Goal: Task Accomplishment & Management: Use online tool/utility

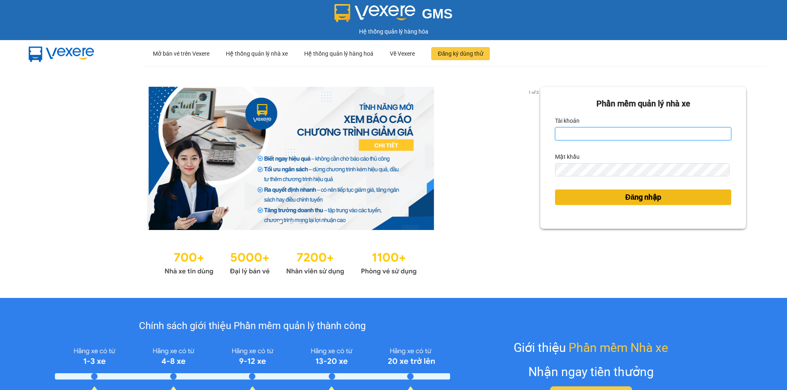
type input "nhaxe.vtd"
click at [601, 199] on button "Đăng nhập" at bounding box center [643, 198] width 176 height 16
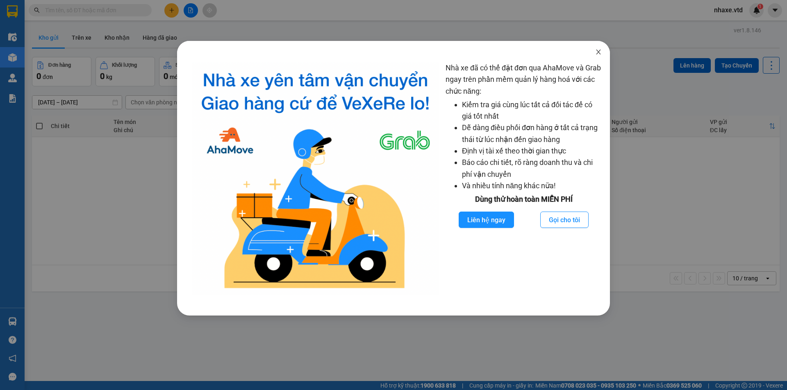
click at [597, 53] on icon "close" at bounding box center [598, 52] width 7 height 7
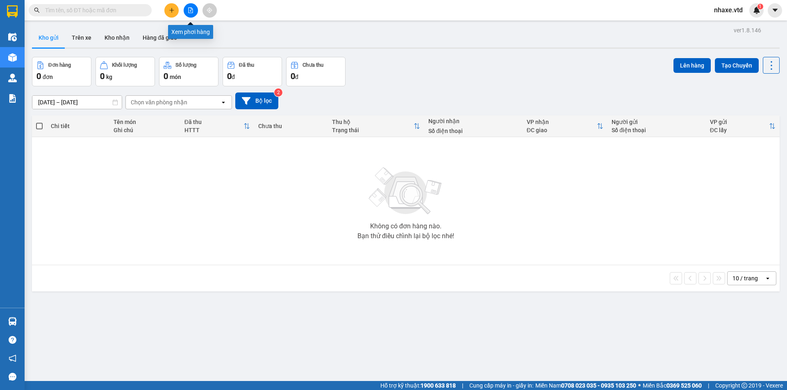
click at [191, 12] on icon "file-add" at bounding box center [191, 10] width 6 height 6
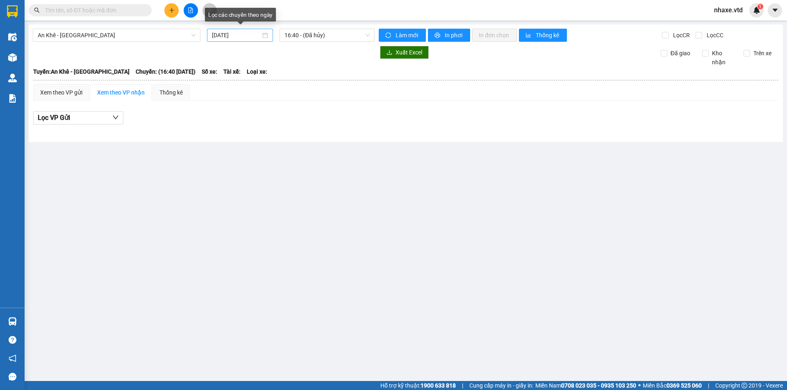
click at [238, 35] on input "11/10/2025" at bounding box center [236, 35] width 49 height 9
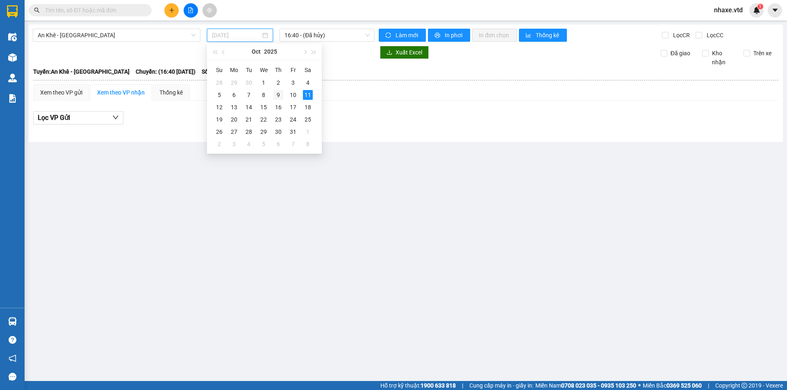
click at [278, 94] on div "9" at bounding box center [278, 95] width 10 height 10
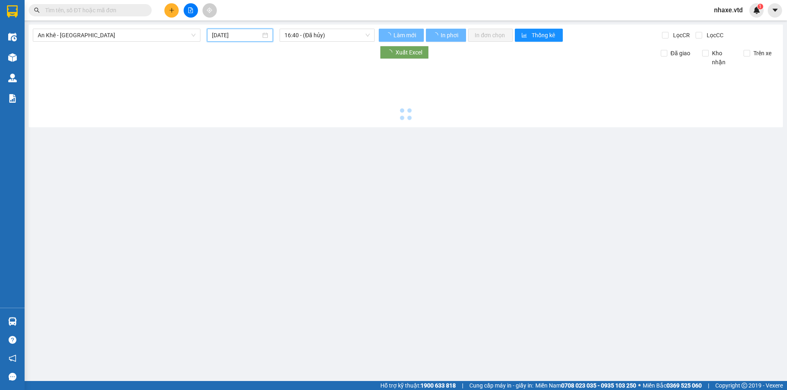
type input "09/10/2025"
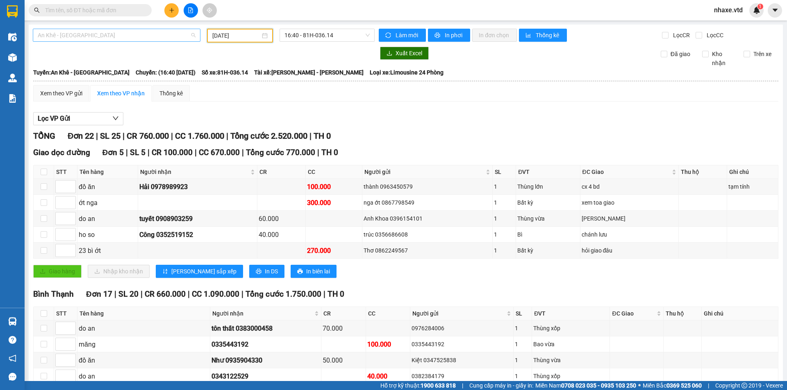
click at [46, 37] on span "An Khê - Sài Gòn" at bounding box center [117, 35] width 158 height 12
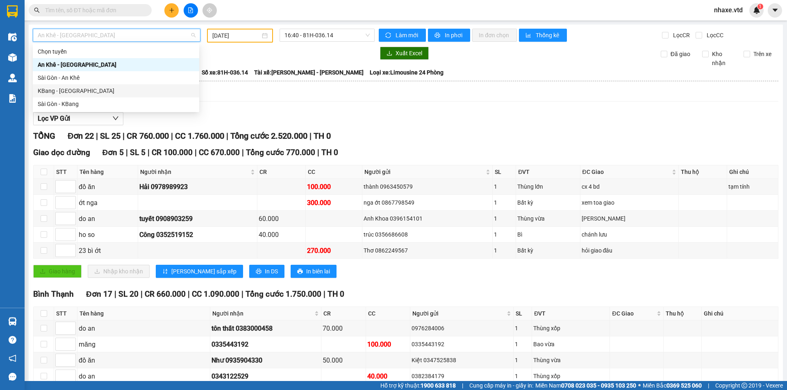
click at [39, 91] on div "KBang - Sài Gòn" at bounding box center [116, 90] width 157 height 9
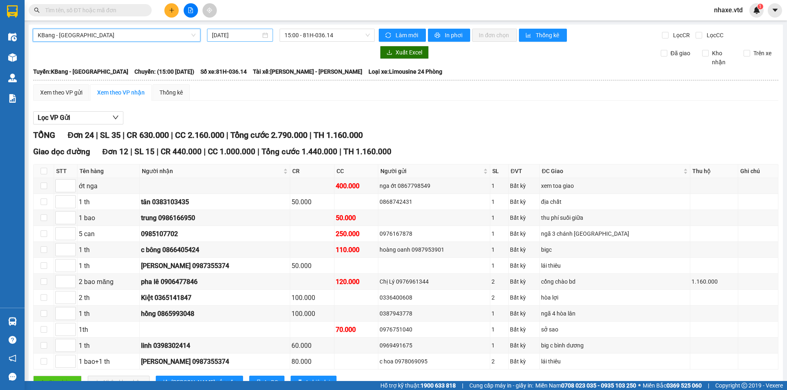
click at [224, 35] on input "11/10/2025" at bounding box center [236, 35] width 49 height 9
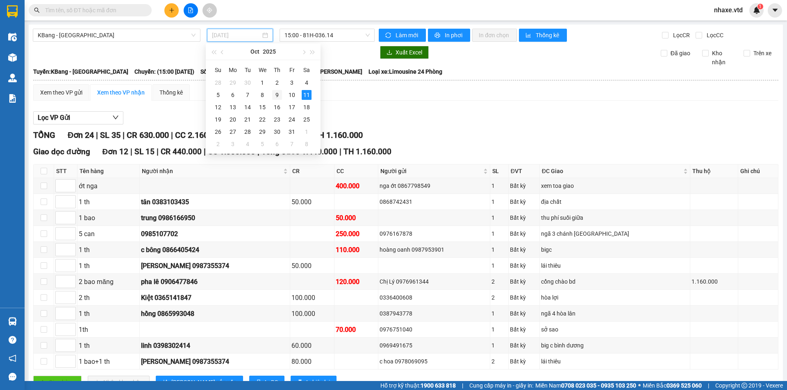
click at [274, 93] on div "9" at bounding box center [277, 95] width 10 height 10
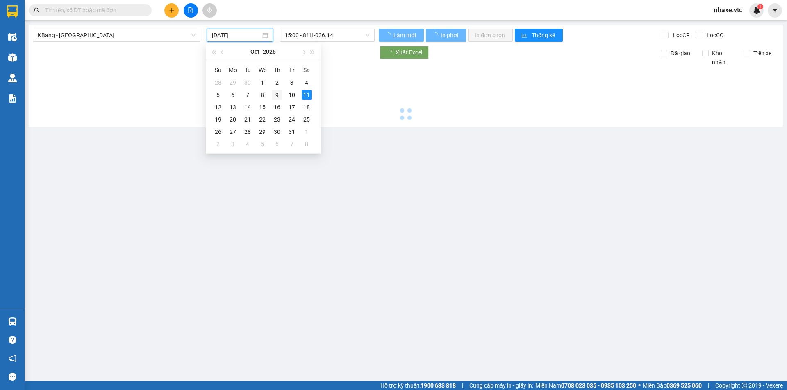
type input "09/10/2025"
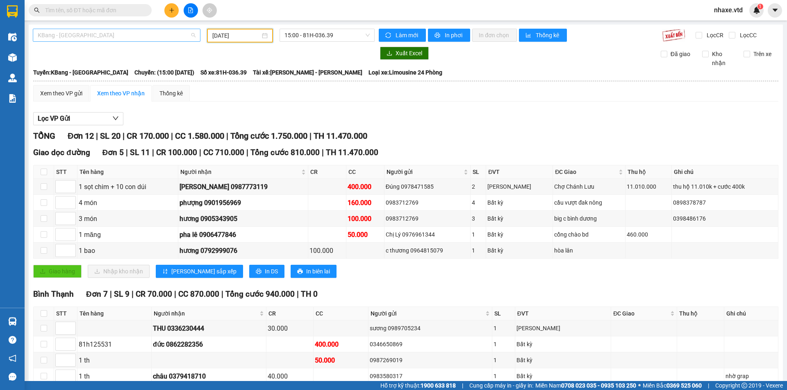
click at [43, 32] on span "KBang - Sài Gòn" at bounding box center [117, 35] width 158 height 12
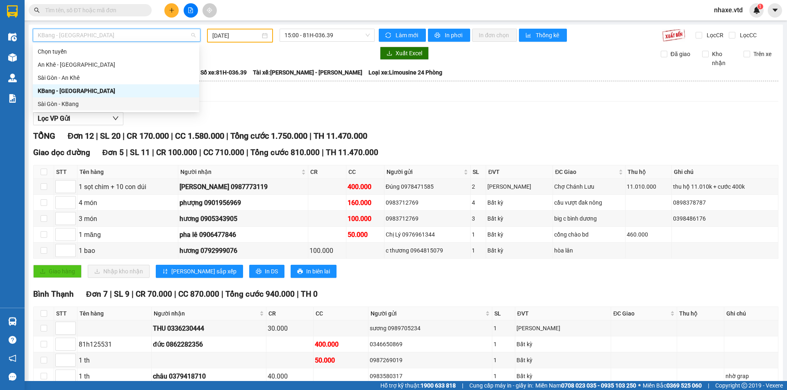
click at [40, 102] on div "Sài Gòn - KBang" at bounding box center [116, 104] width 157 height 9
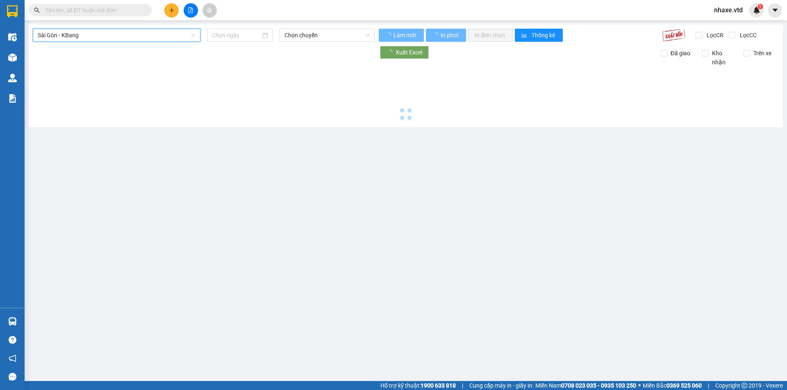
type input "11/10/2025"
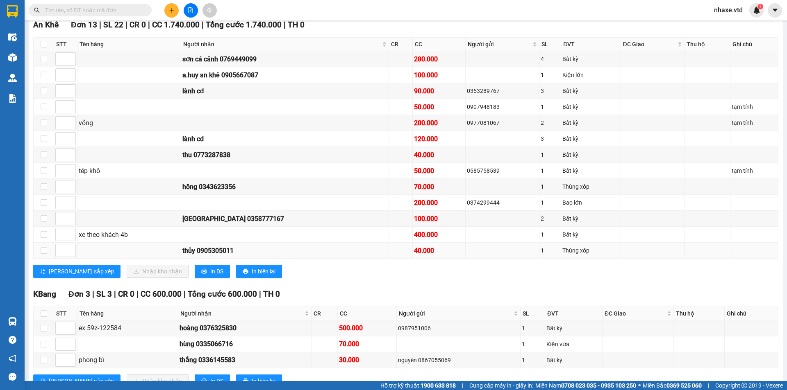
scroll to position [82, 0]
